Goal: Transaction & Acquisition: Purchase product/service

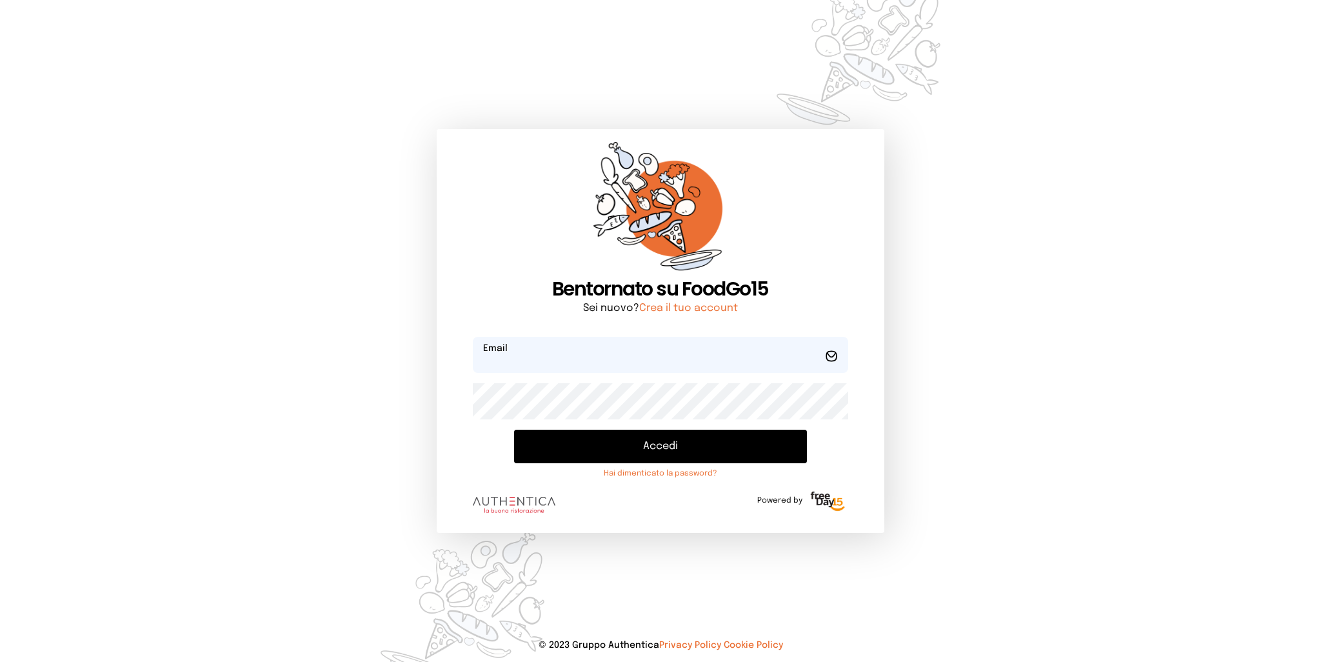
type input "**********"
click at [673, 458] on button "Accedi" at bounding box center [660, 447] width 292 height 34
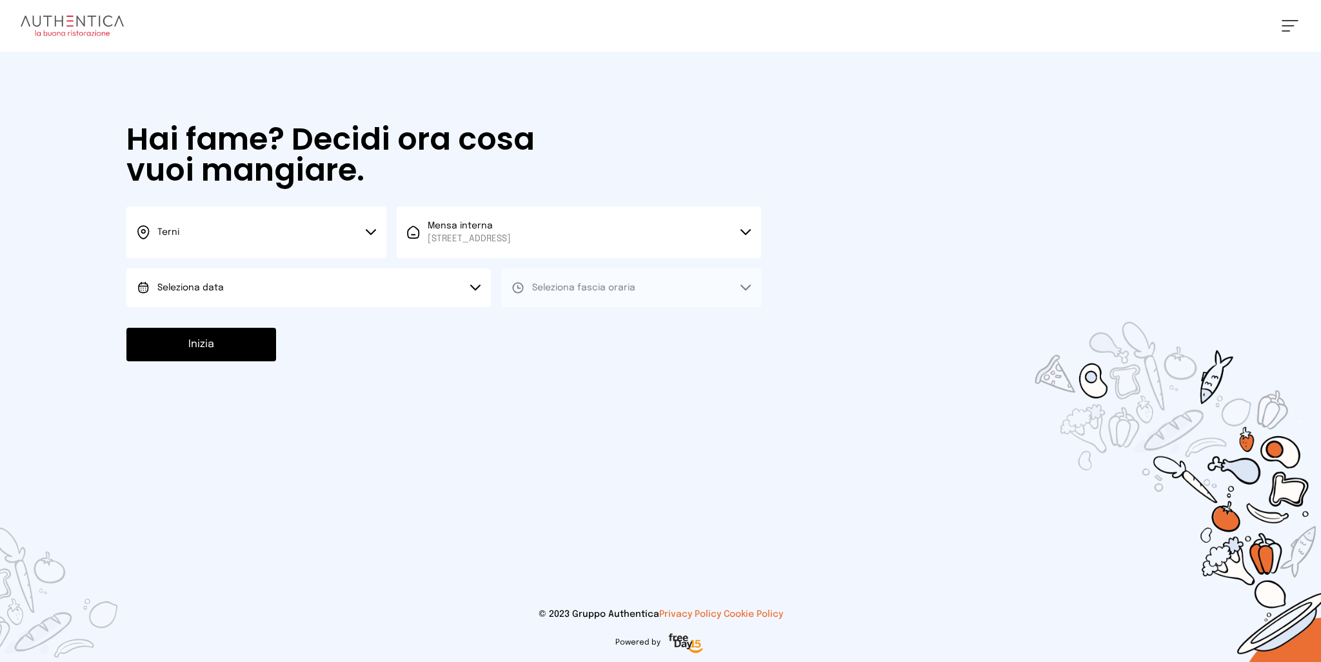
click at [284, 279] on button "Seleziona data" at bounding box center [308, 287] width 364 height 39
click at [217, 316] on li "[DATE], [DATE]" at bounding box center [308, 324] width 364 height 34
click at [596, 284] on span "Seleziona fascia oraria" at bounding box center [583, 287] width 103 height 9
click at [559, 319] on span "Pranzo" at bounding box center [547, 323] width 31 height 13
click at [246, 346] on button "Inizia" at bounding box center [201, 345] width 150 height 34
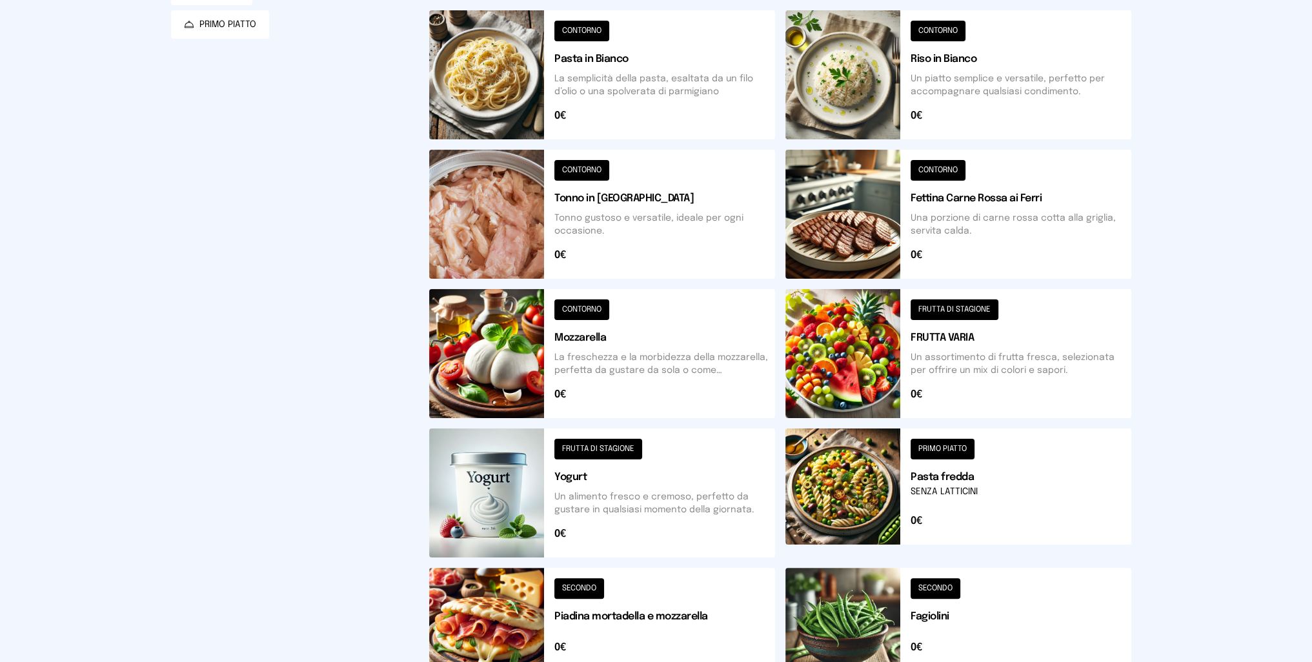
scroll to position [392, 0]
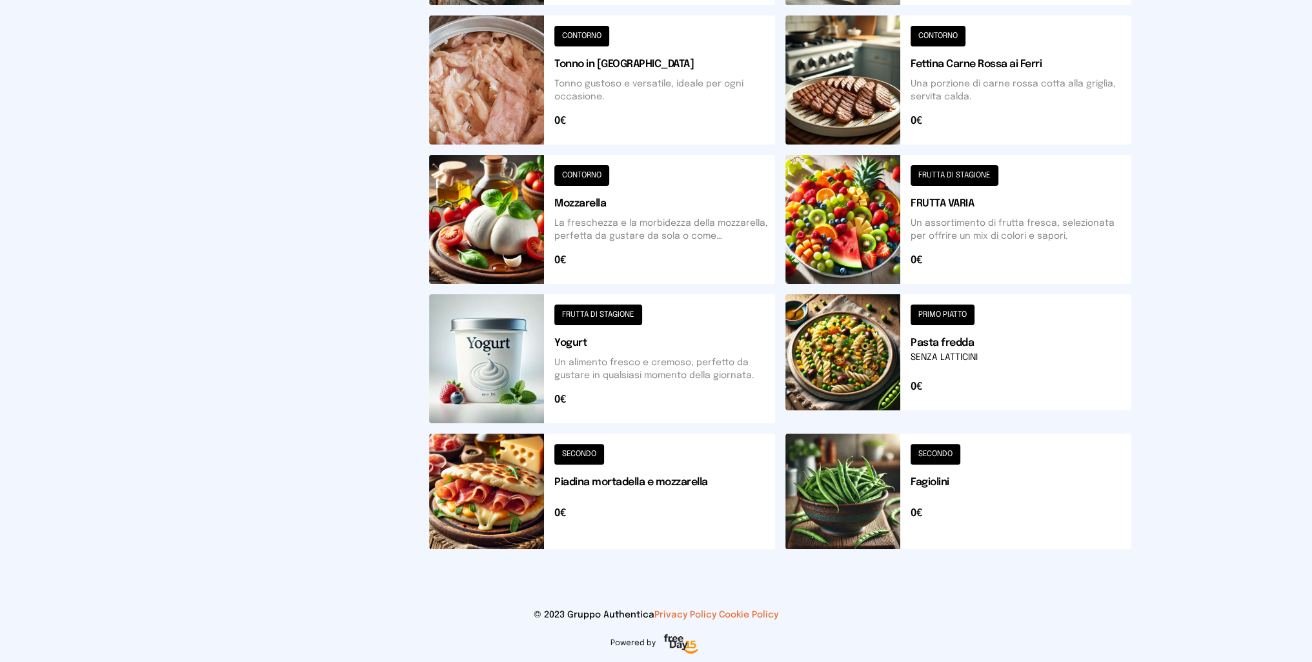
click at [511, 476] on button at bounding box center [602, 491] width 346 height 115
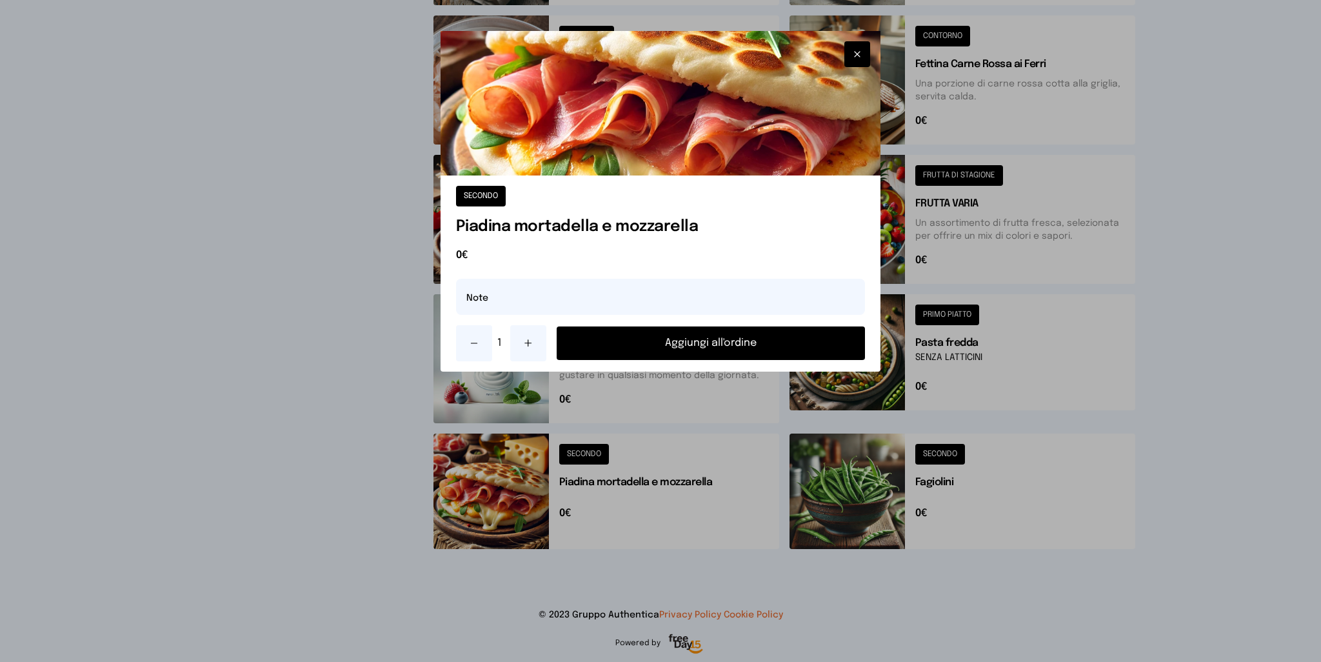
click at [648, 343] on button "Aggiungi all'ordine" at bounding box center [711, 343] width 309 height 34
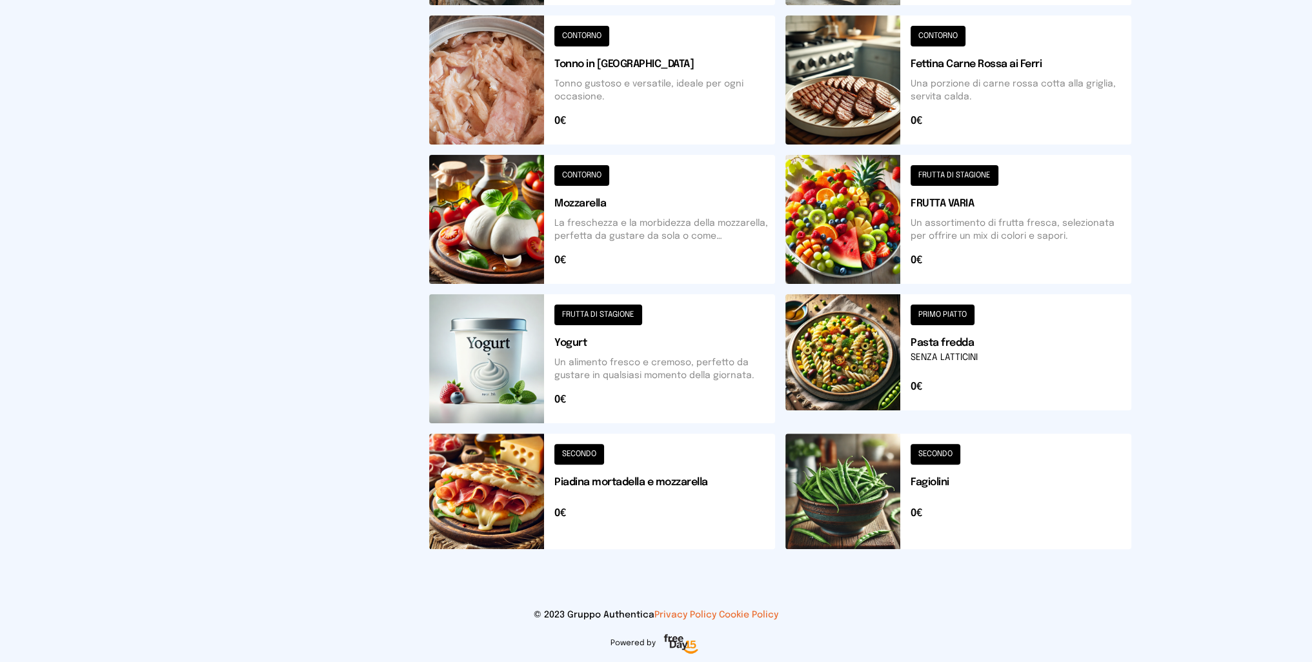
scroll to position [5, 0]
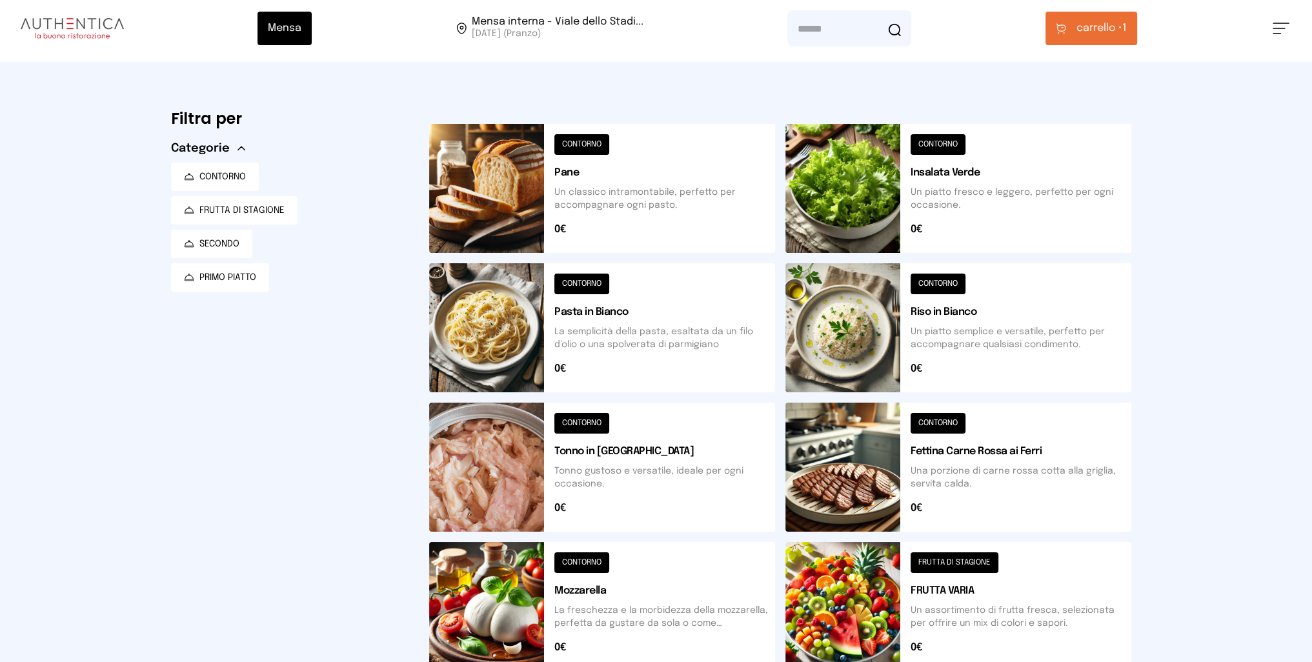
click at [1099, 21] on span "carrello •" at bounding box center [1099, 28] width 46 height 15
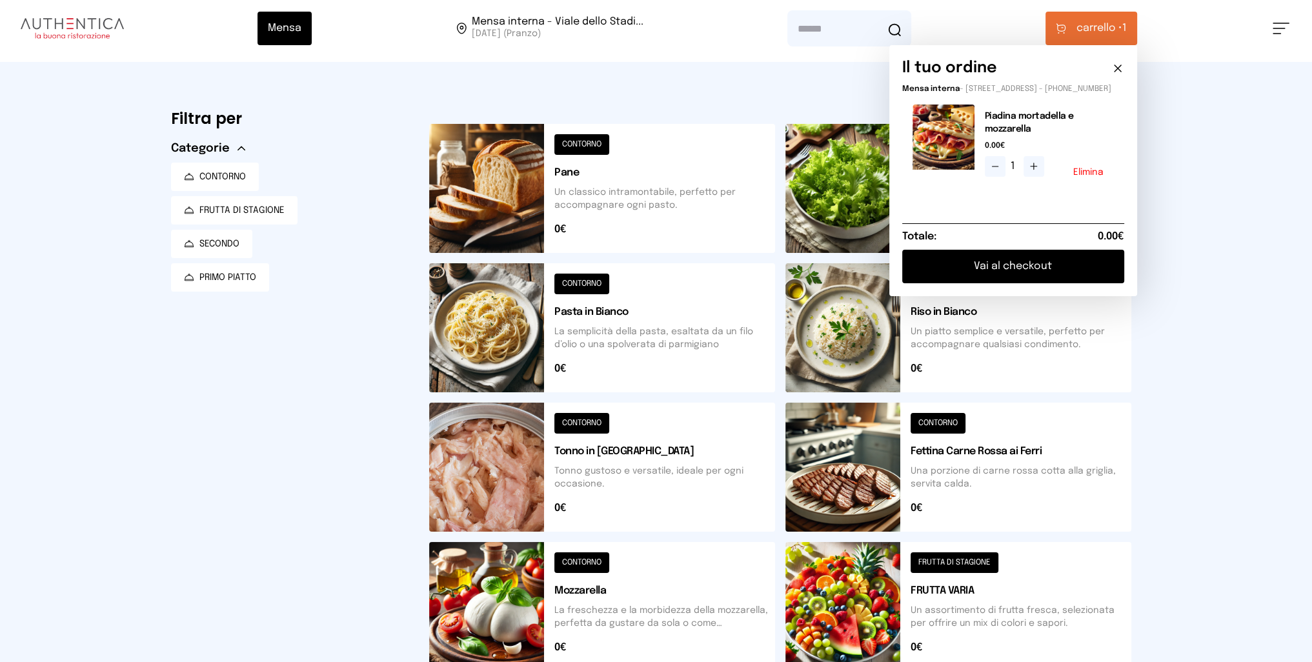
click at [1017, 270] on button "Vai al checkout" at bounding box center [1013, 267] width 222 height 34
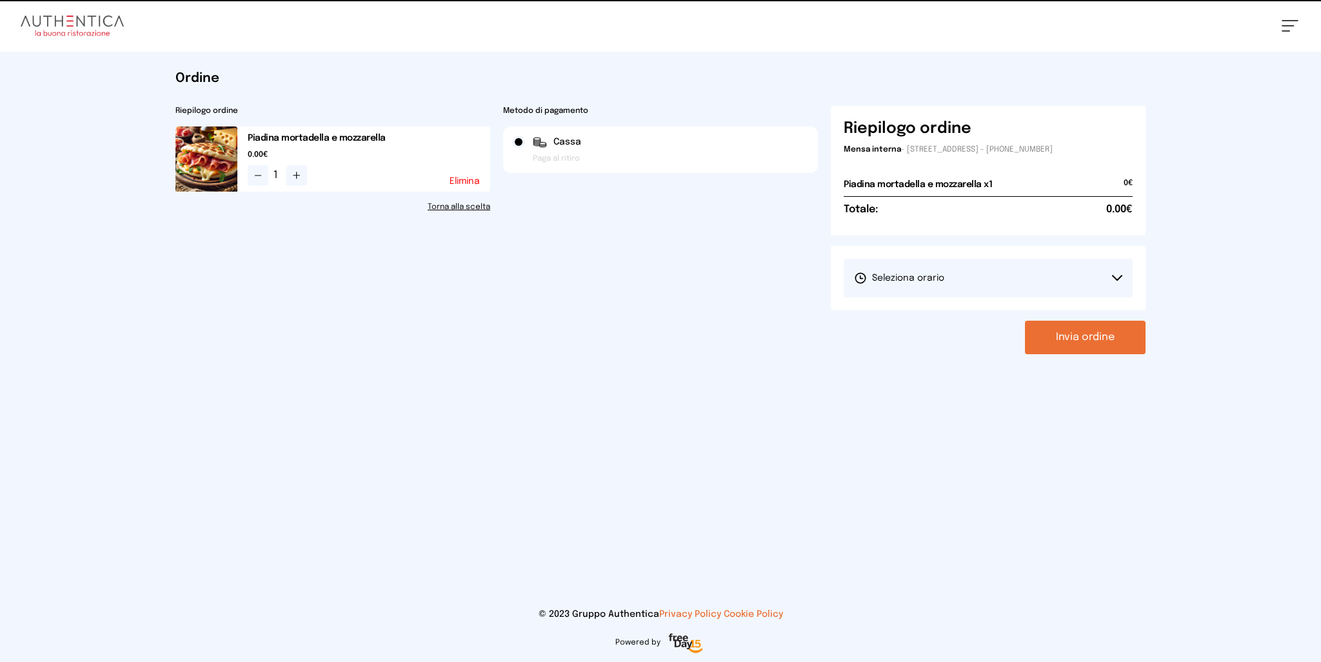
click at [929, 277] on span "Seleziona orario" at bounding box center [899, 278] width 90 height 13
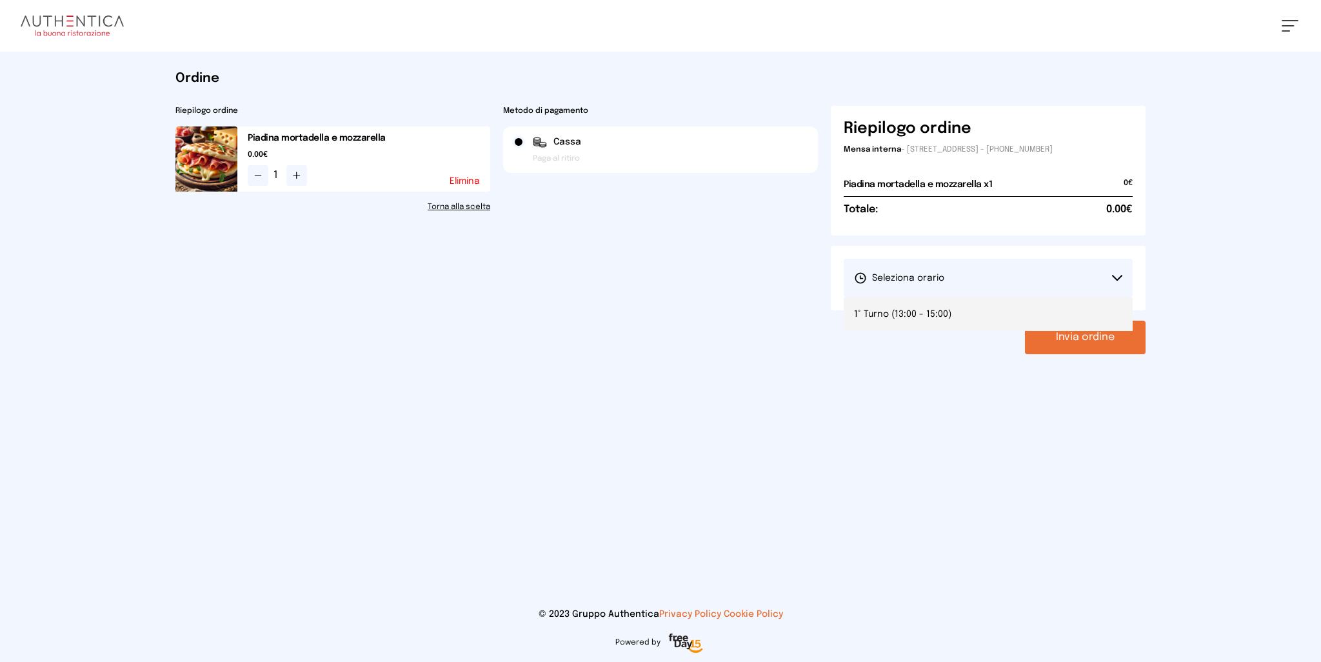
click at [905, 312] on span "1° Turno (13:00 - 15:00)" at bounding box center [902, 314] width 97 height 13
click at [1094, 344] on button "Invia ordine" at bounding box center [1085, 338] width 121 height 34
